Goal: Connect with others: Establish contact or relationships with other users

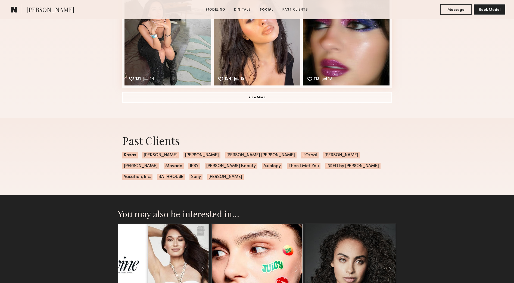
scroll to position [950, 0]
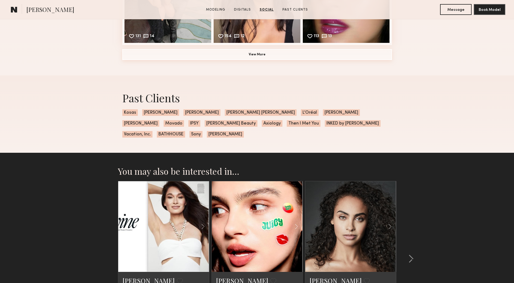
click at [263, 59] on button "View More" at bounding box center [256, 54] width 269 height 11
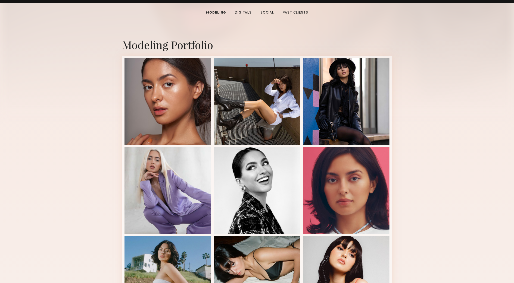
scroll to position [102, 0]
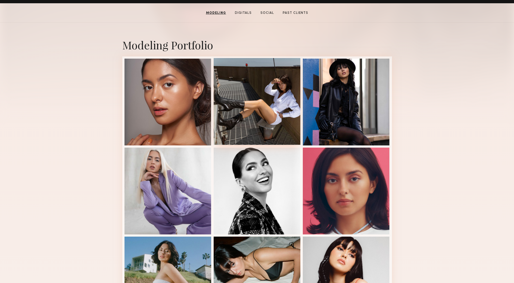
click at [245, 91] on div at bounding box center [256, 101] width 87 height 87
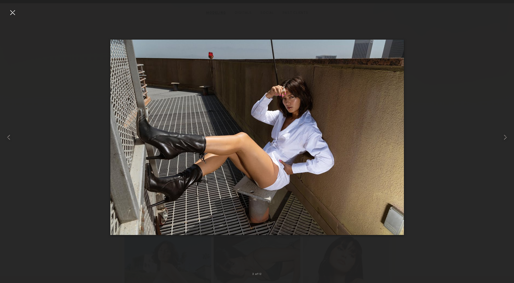
click at [10, 14] on div at bounding box center [12, 12] width 9 height 9
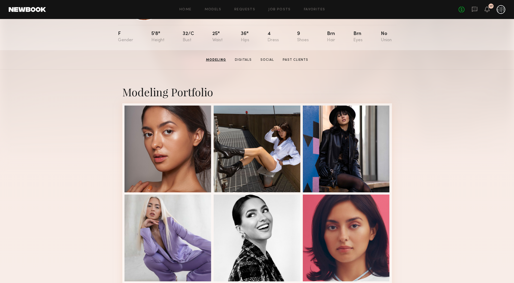
scroll to position [0, 0]
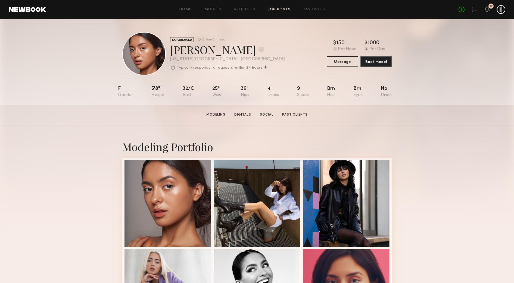
click at [274, 8] on link "Job Posts" at bounding box center [279, 10] width 23 height 4
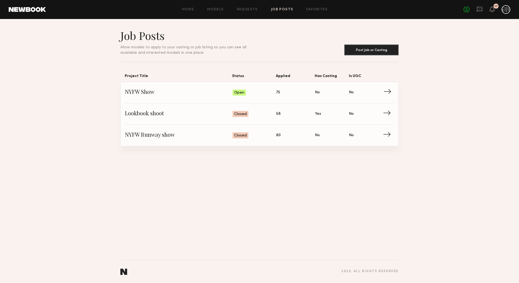
click at [249, 92] on span "Status: Open" at bounding box center [254, 93] width 44 height 8
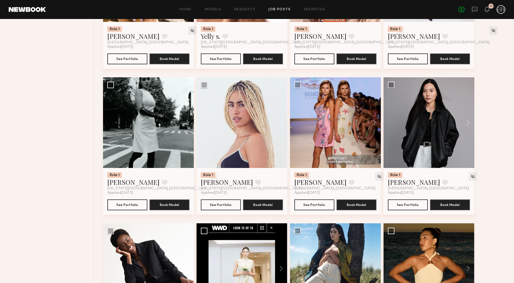
scroll to position [306, 0]
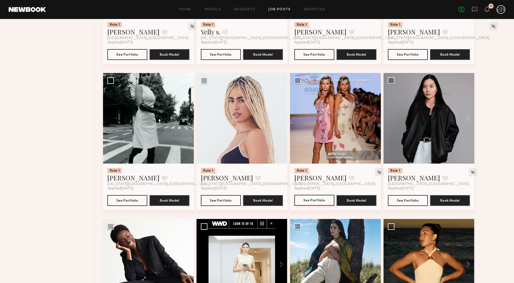
click at [326, 197] on button "See Portfolio" at bounding box center [314, 200] width 40 height 11
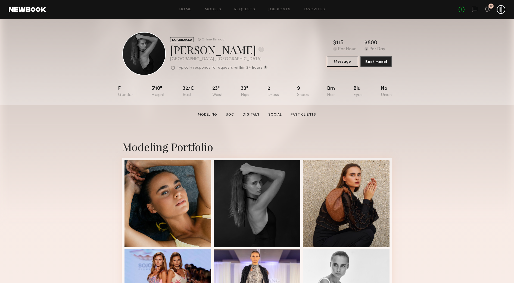
click at [336, 61] on button "Message" at bounding box center [342, 61] width 32 height 11
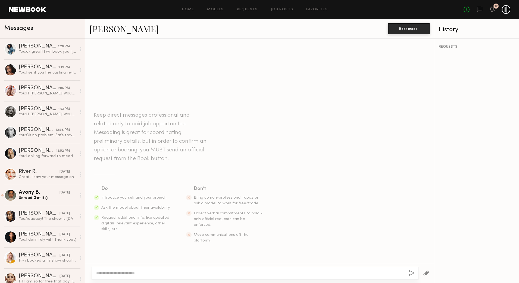
click at [197, 271] on textarea at bounding box center [250, 273] width 308 height 5
type textarea "**********"
click at [412, 273] on button "button" at bounding box center [411, 273] width 6 height 7
